Goal: Information Seeking & Learning: Learn about a topic

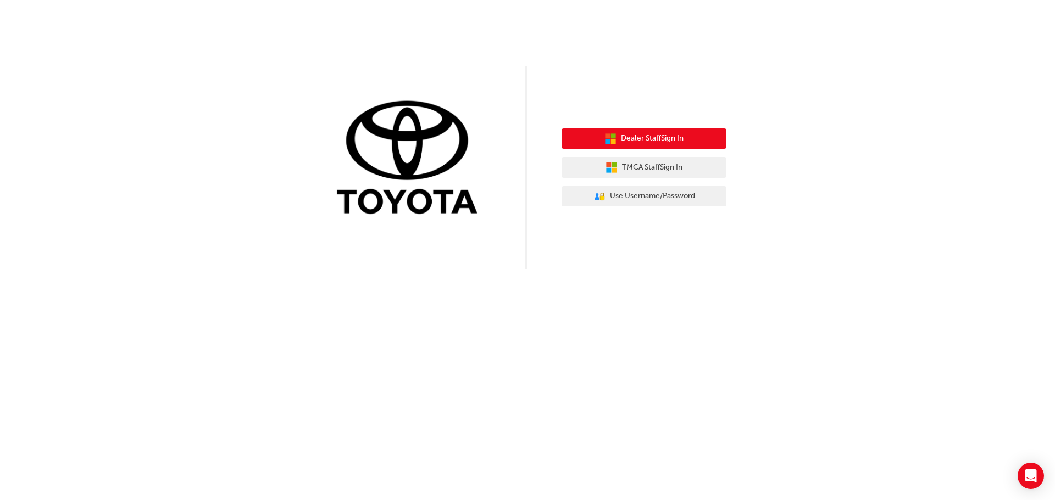
click at [664, 137] on span "Dealer Staff Sign In" at bounding box center [652, 138] width 63 height 13
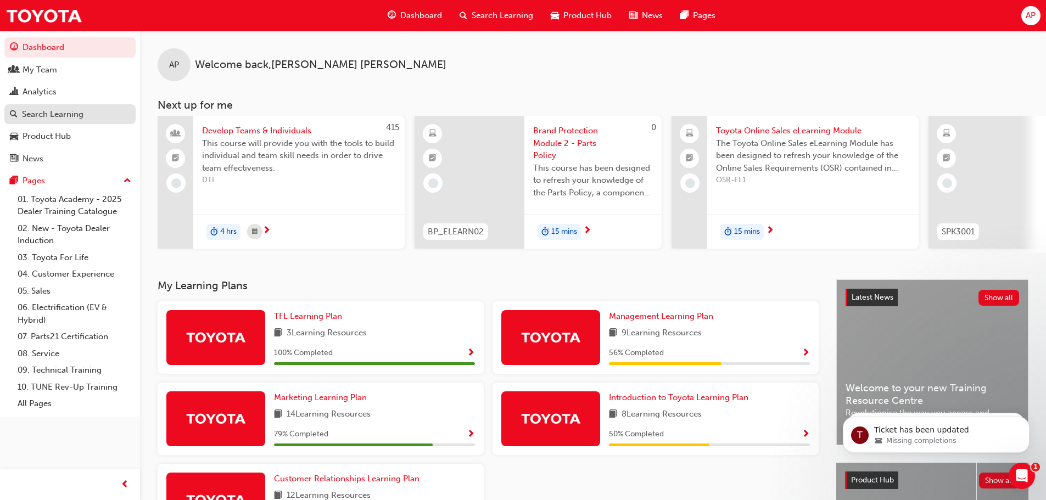
click at [63, 115] on div "Search Learning" at bounding box center [53, 114] width 62 height 13
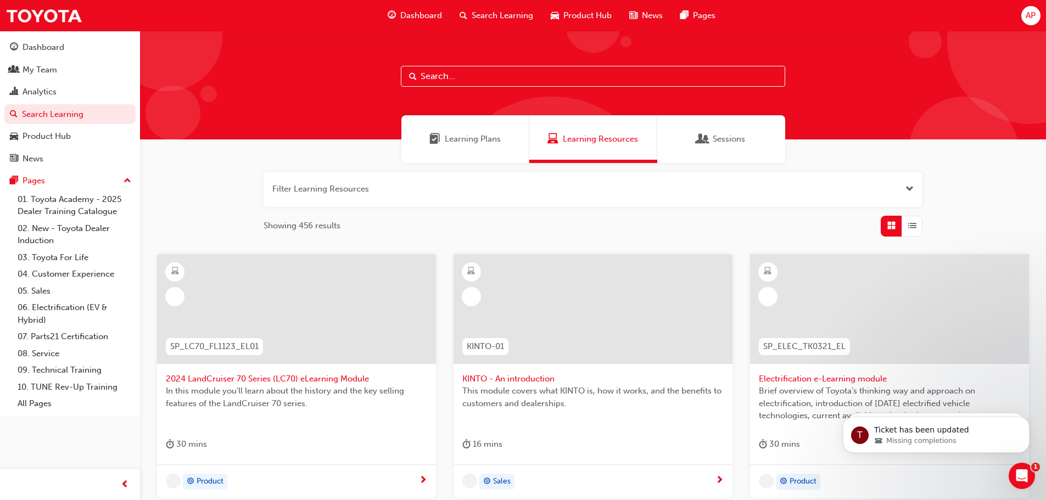
click at [608, 143] on span "Learning Resources" at bounding box center [600, 139] width 75 height 13
click at [488, 75] on input "text" at bounding box center [593, 76] width 384 height 21
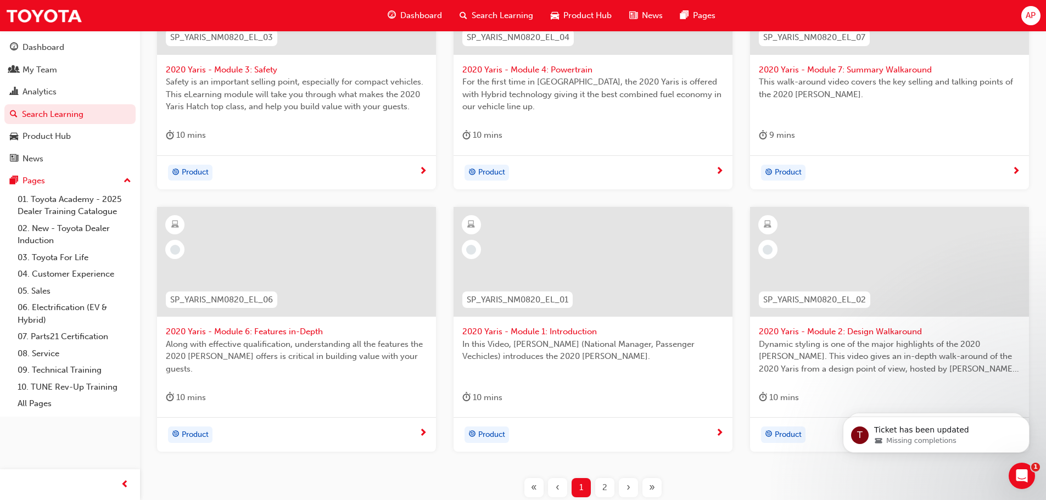
scroll to position [330, 0]
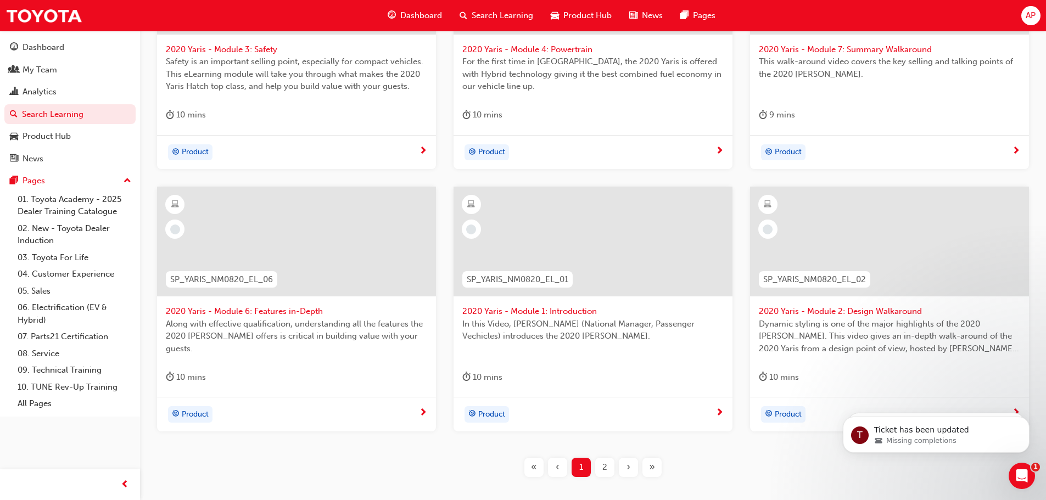
type input "SP_Yaris_NM0820_EL_"
click at [959, 86] on div "This walk-around video covers the key selling and talking points of the 2020 Ya…" at bounding box center [889, 77] width 261 height 44
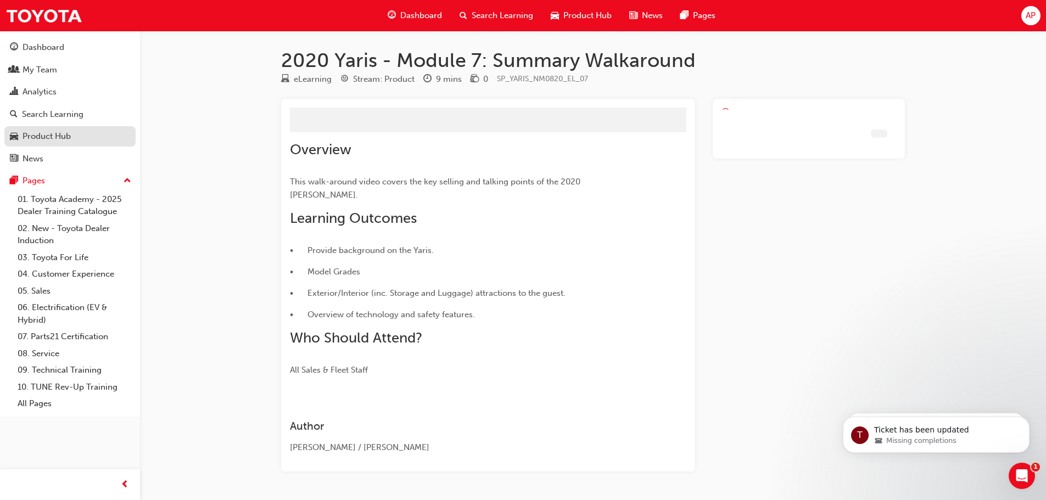
click at [47, 130] on div "Product Hub" at bounding box center [47, 136] width 48 height 13
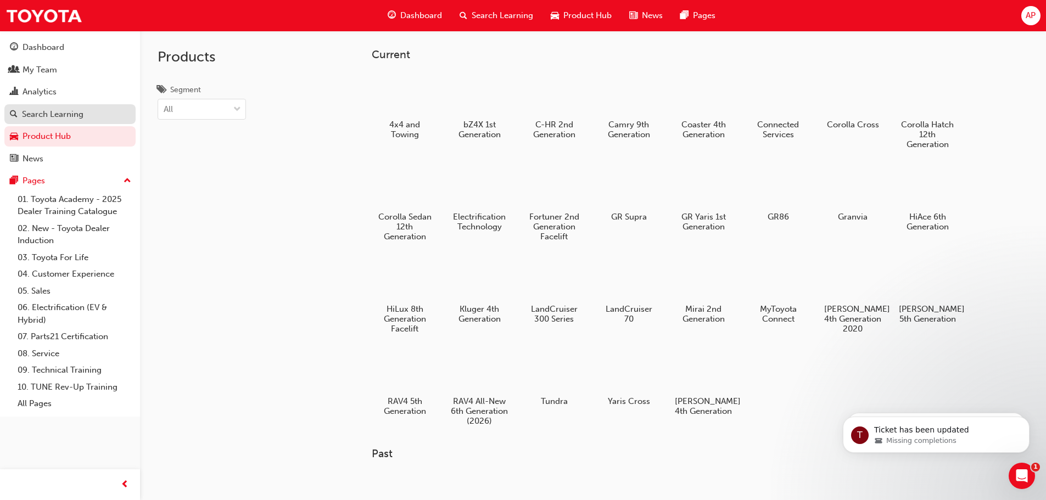
click at [88, 114] on div "Search Learning" at bounding box center [70, 115] width 120 height 14
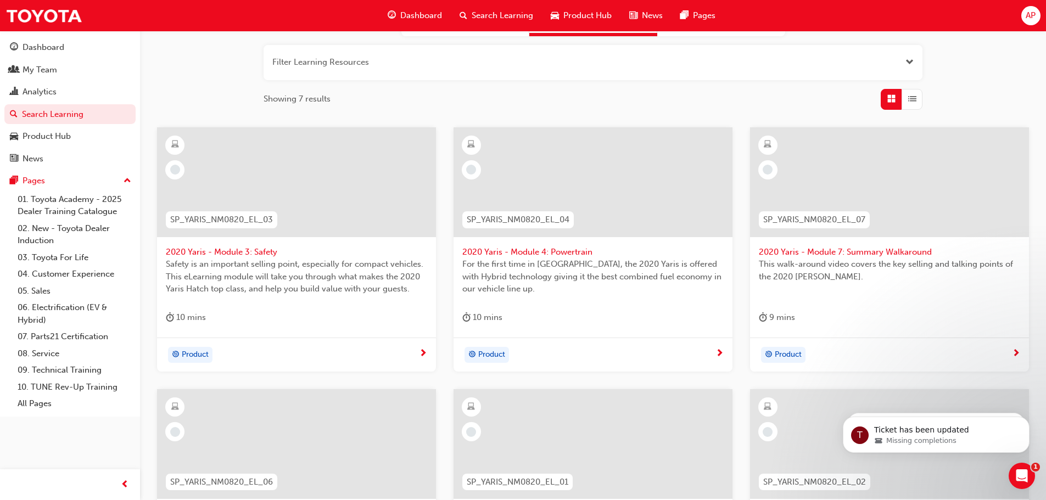
scroll to position [165, 0]
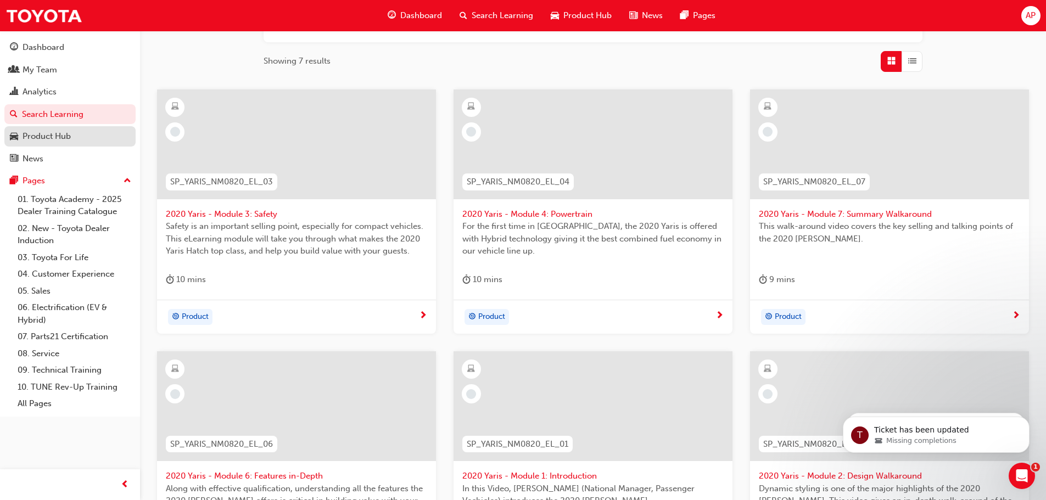
click at [49, 136] on div "Product Hub" at bounding box center [47, 136] width 48 height 13
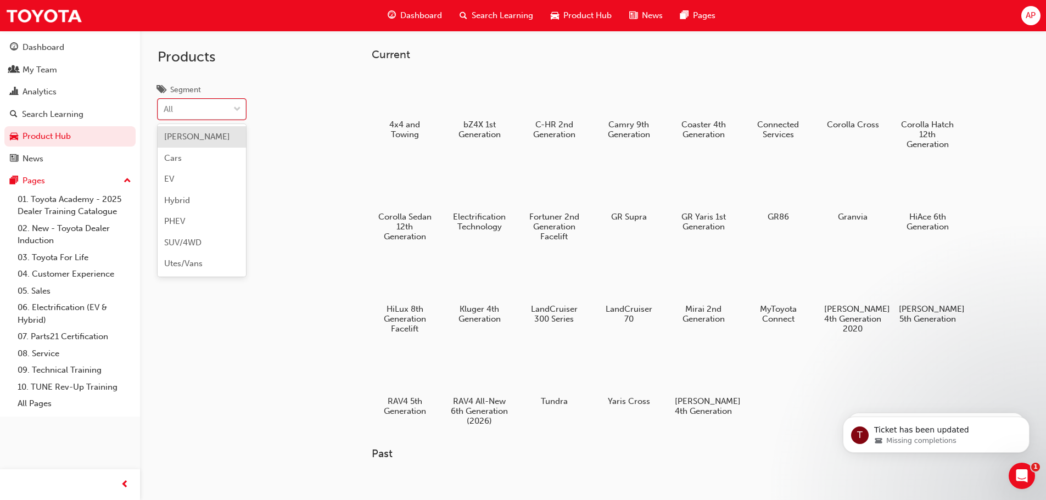
click at [189, 111] on div "All" at bounding box center [193, 109] width 71 height 19
click at [165, 111] on input "Segment option BEV focused, 1 of 7. 7 results available. Use Up and Down to cho…" at bounding box center [164, 108] width 1 height 9
click at [277, 90] on div "Products Segment All" at bounding box center [230, 281] width 181 height 500
click at [502, 15] on span "Search Learning" at bounding box center [503, 15] width 62 height 13
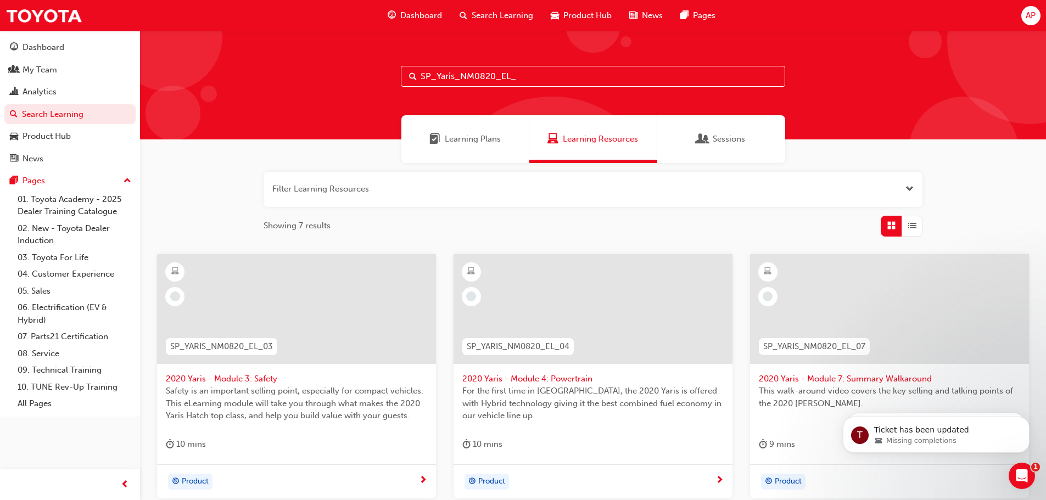
click at [238, 379] on span "2020 Yaris - Module 3: Safety" at bounding box center [296, 379] width 261 height 13
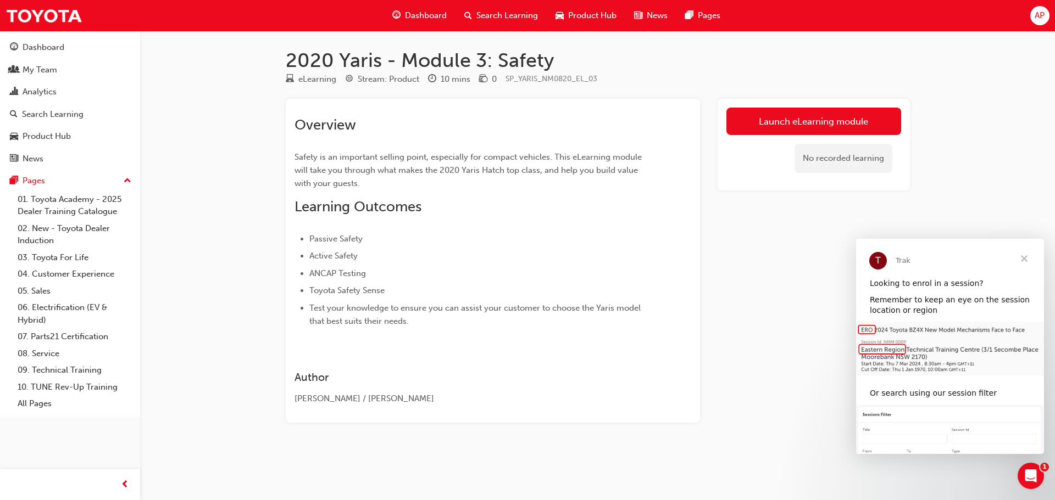
click at [720, 231] on div "Launch eLearning module No recorded learning" at bounding box center [813, 261] width 192 height 324
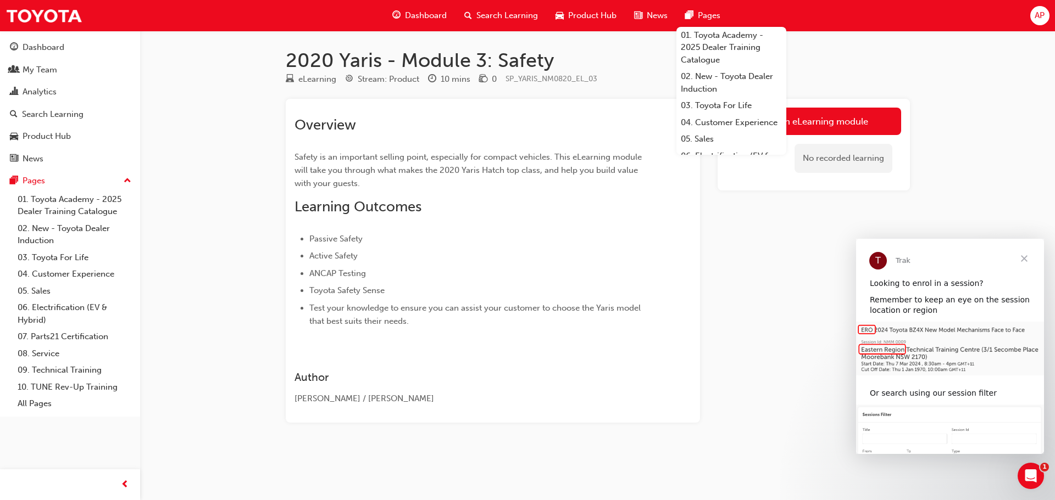
click at [1040, 17] on span "AP" at bounding box center [1039, 15] width 10 height 13
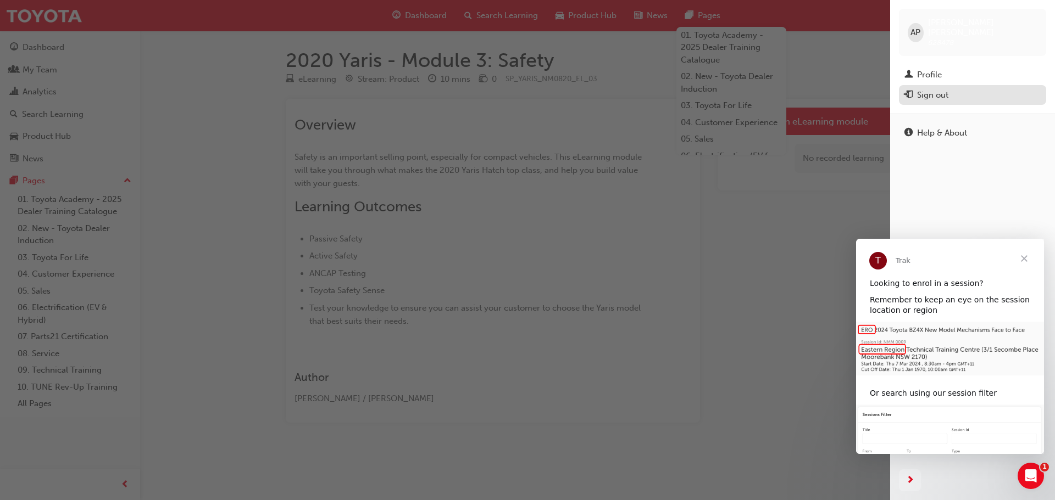
click at [946, 89] on div "Sign out" at bounding box center [932, 95] width 31 height 13
